Goal: Check status: Check status

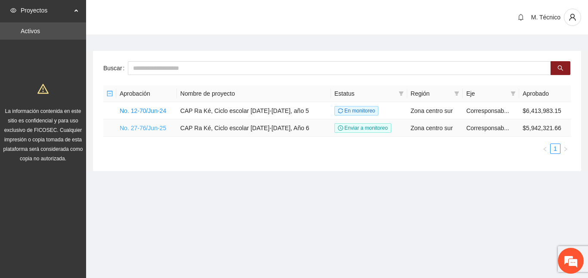
click at [160, 128] on link "No. 27-76/Jun-25" at bounding box center [143, 127] width 46 height 7
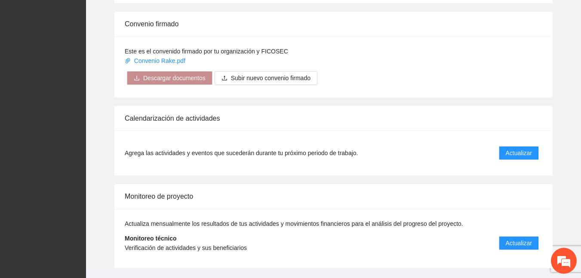
scroll to position [879, 0]
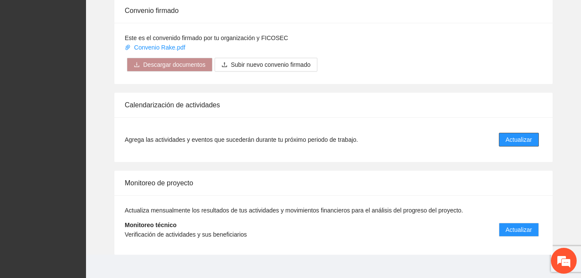
click at [508, 136] on button "Actualizar" at bounding box center [519, 140] width 40 height 14
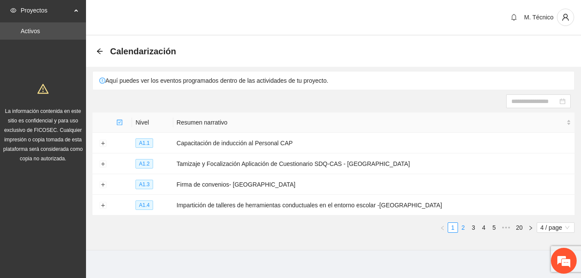
click at [462, 227] on link "2" at bounding box center [463, 226] width 9 height 9
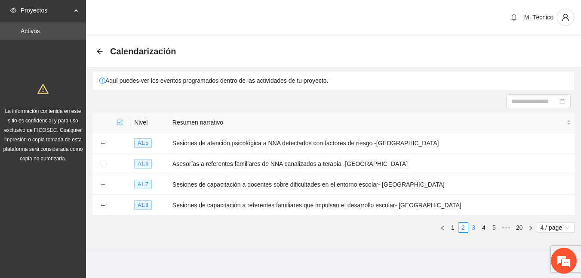
click at [476, 226] on link "3" at bounding box center [473, 226] width 9 height 9
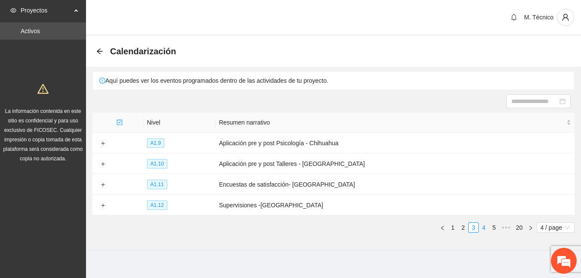
click at [486, 225] on link "4" at bounding box center [483, 226] width 9 height 9
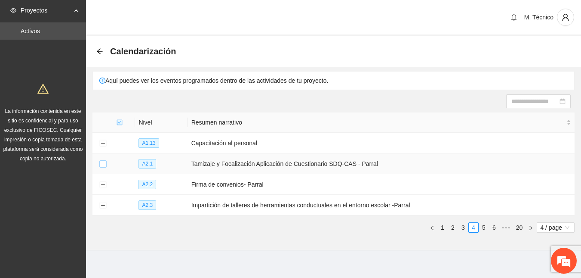
click at [103, 163] on button "Expand row" at bounding box center [102, 163] width 7 height 7
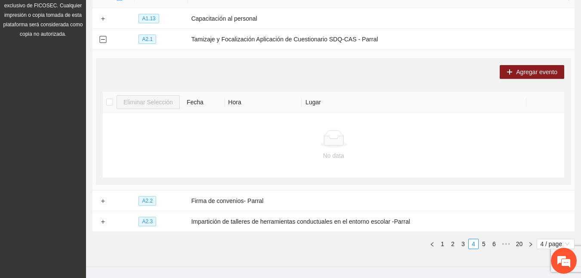
scroll to position [126, 0]
